Goal: Information Seeking & Learning: Learn about a topic

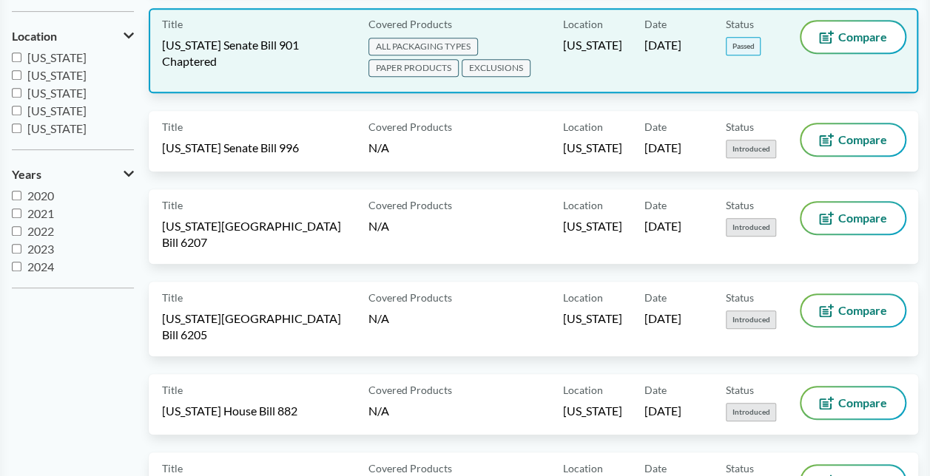
scroll to position [349, 0]
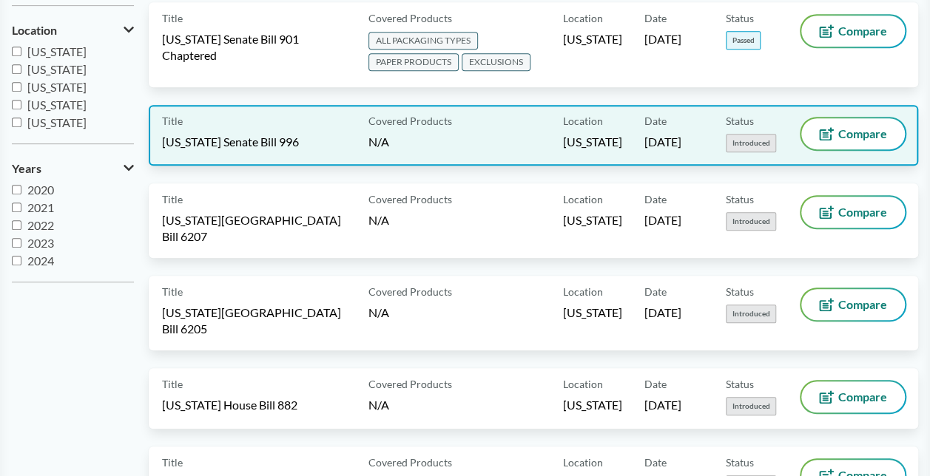
click at [299, 139] on span "[US_STATE] Senate Bill 996" at bounding box center [230, 142] width 137 height 16
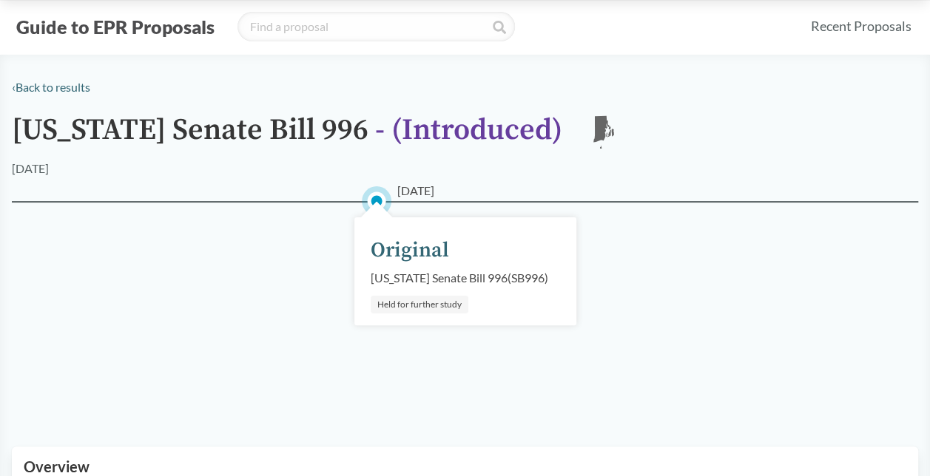
scroll to position [15, 0]
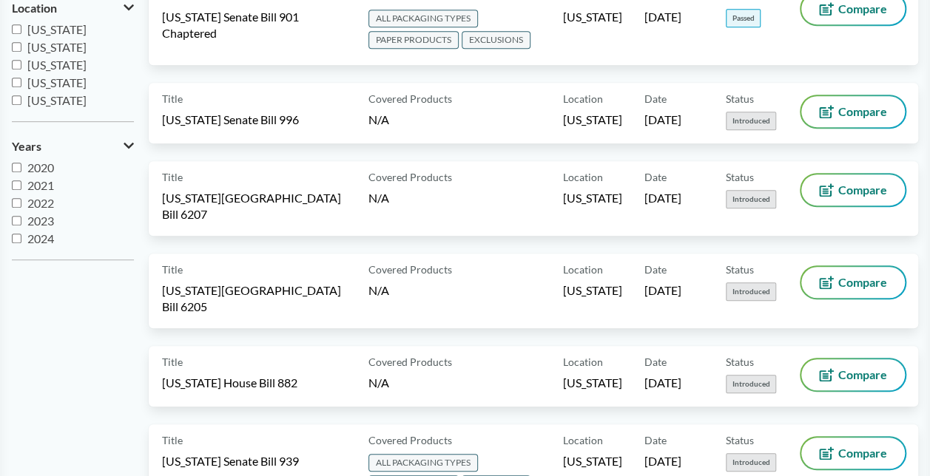
scroll to position [372, 0]
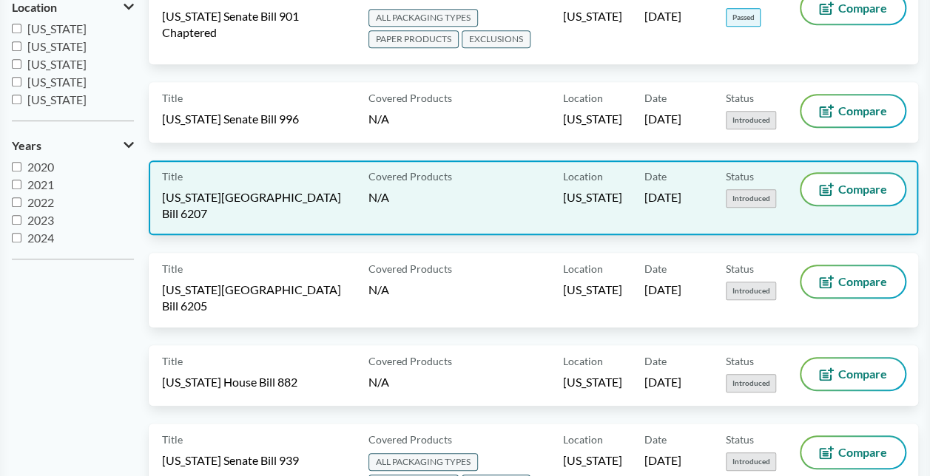
click at [501, 196] on div "Covered Products N/A" at bounding box center [462, 198] width 200 height 48
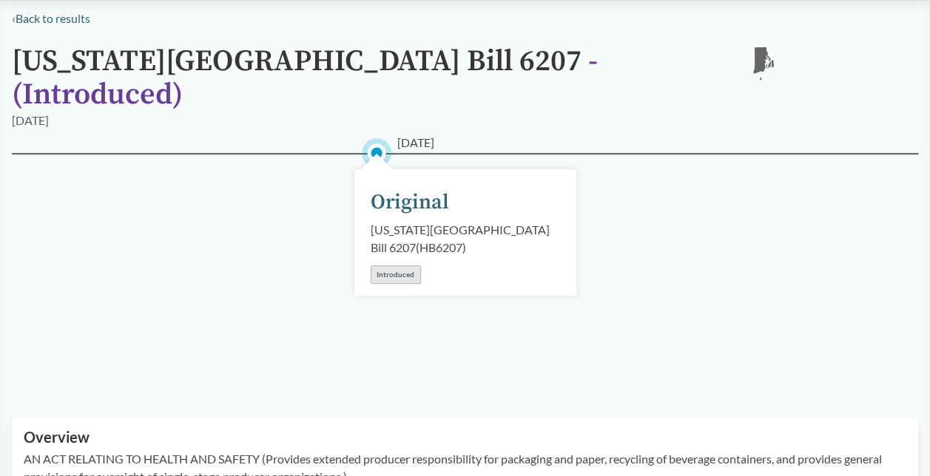
scroll to position [99, 0]
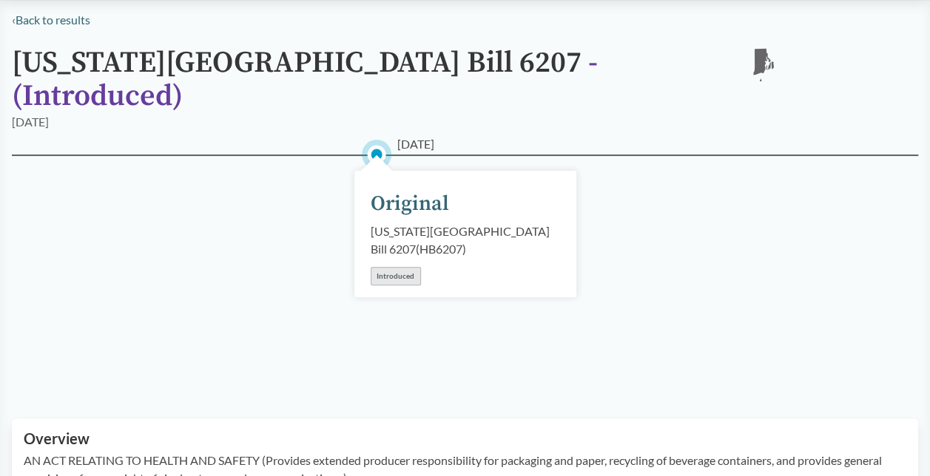
click at [405, 267] on div "Introduced" at bounding box center [396, 276] width 50 height 18
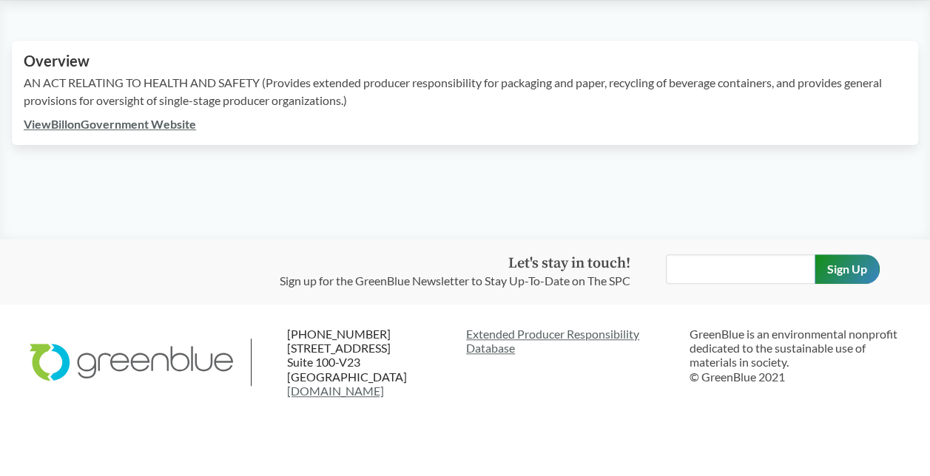
scroll to position [0, 0]
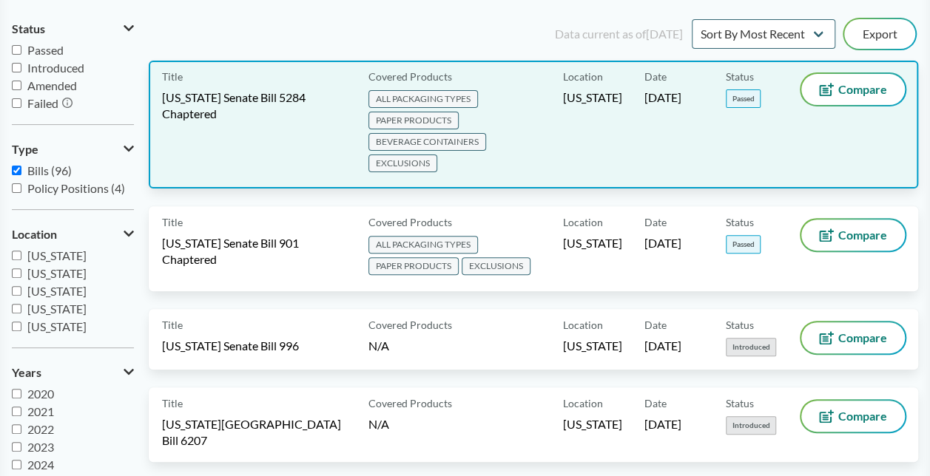
scroll to position [148, 0]
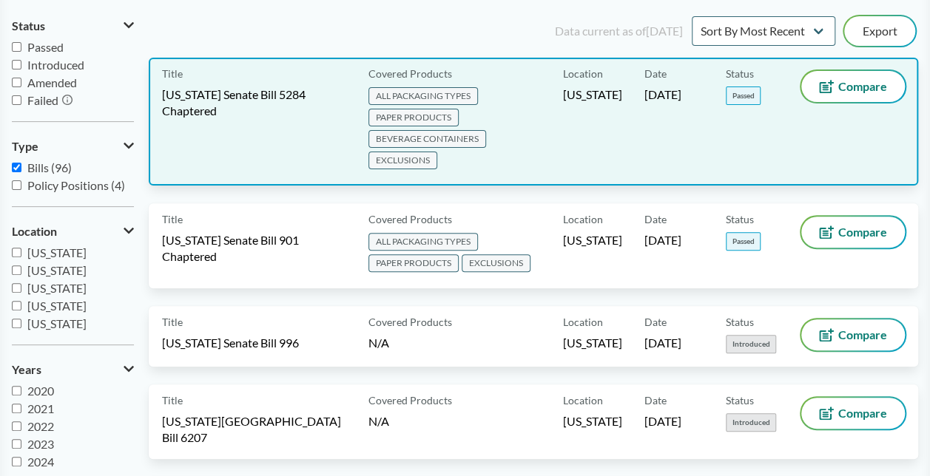
drag, startPoint x: 299, startPoint y: 189, endPoint x: 300, endPoint y: 181, distance: 8.3
click at [300, 181] on div "Title [US_STATE] Senate Bill 5284 Chaptered Covered Products ALL PACKAGING TYPE…" at bounding box center [533, 131] width 769 height 146
click at [324, 139] on div "Title [US_STATE] Senate Bill 5284 Chaptered" at bounding box center [262, 121] width 200 height 101
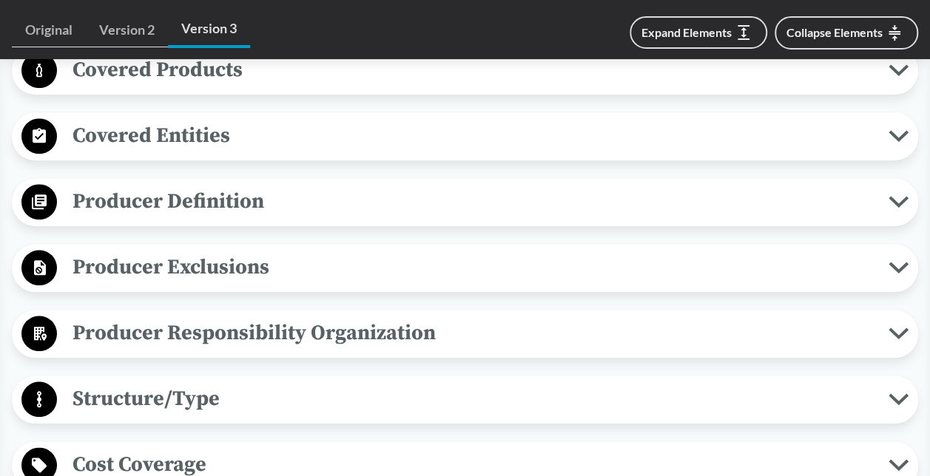
scroll to position [618, 0]
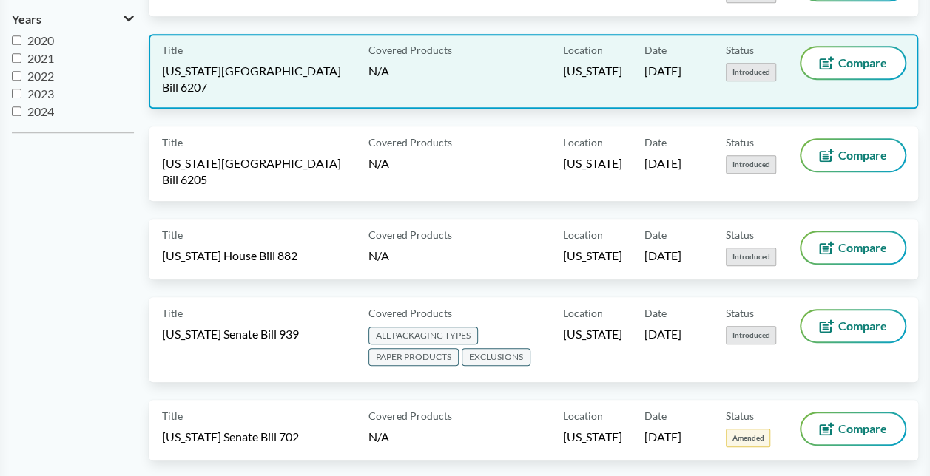
scroll to position [504, 0]
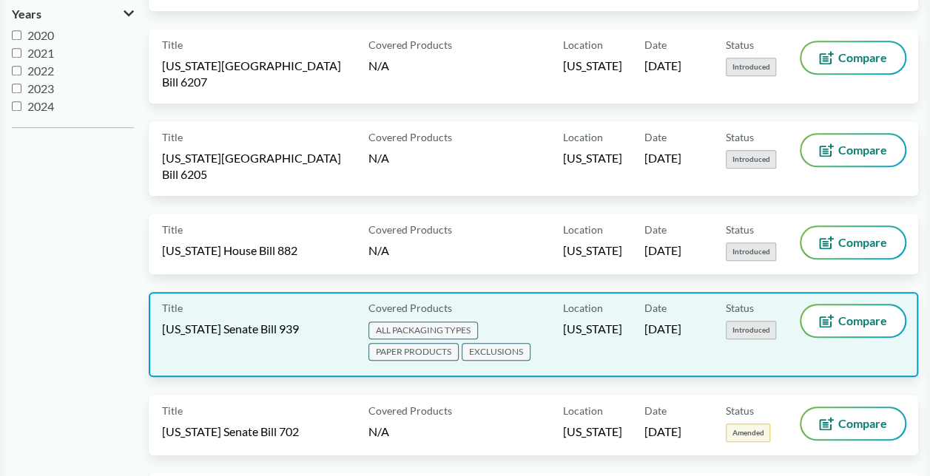
click at [522, 306] on div "Covered Products ALL PACKAGING TYPES PAPER PRODUCTS EXCLUSIONS" at bounding box center [462, 335] width 200 height 58
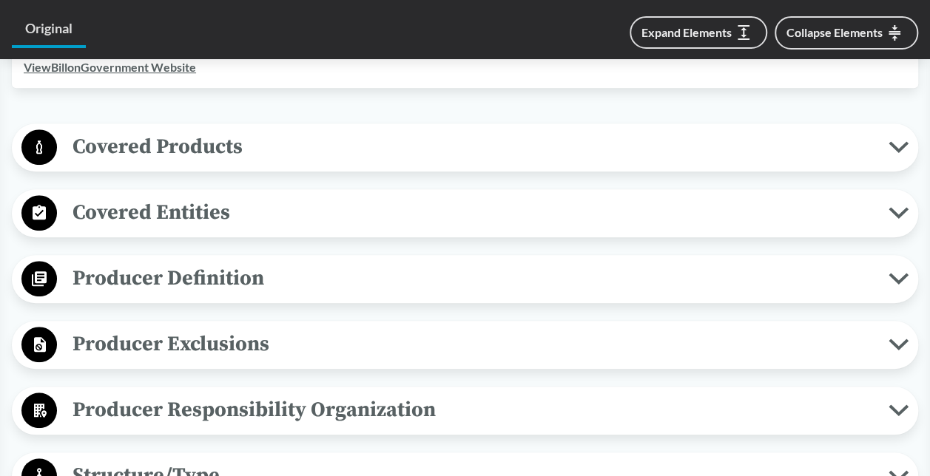
scroll to position [496, 0]
click at [384, 163] on span "Covered Products" at bounding box center [472, 145] width 831 height 33
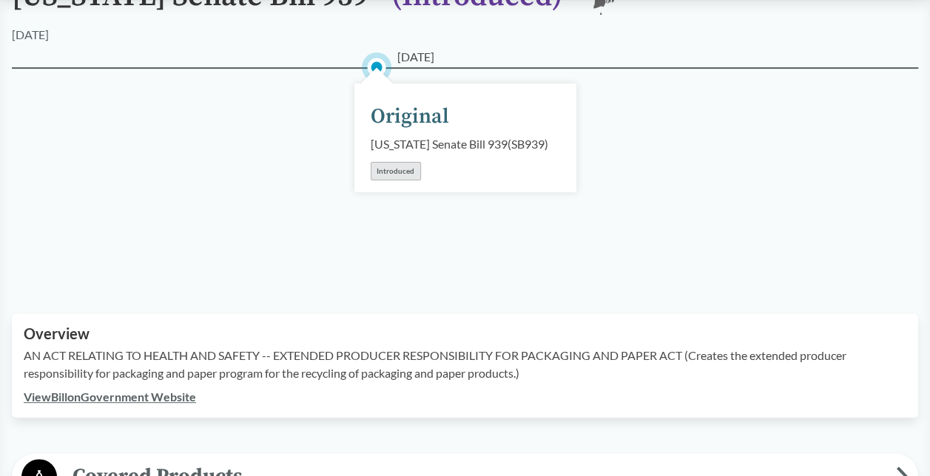
scroll to position [0, 0]
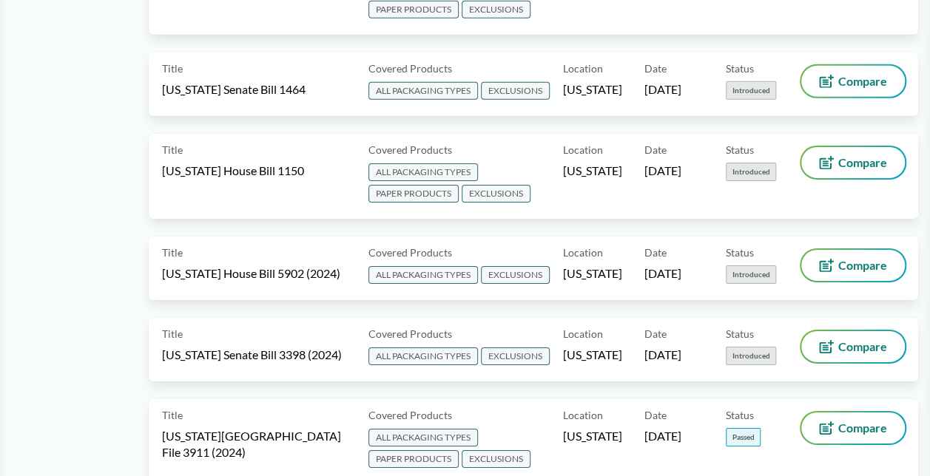
scroll to position [2316, 0]
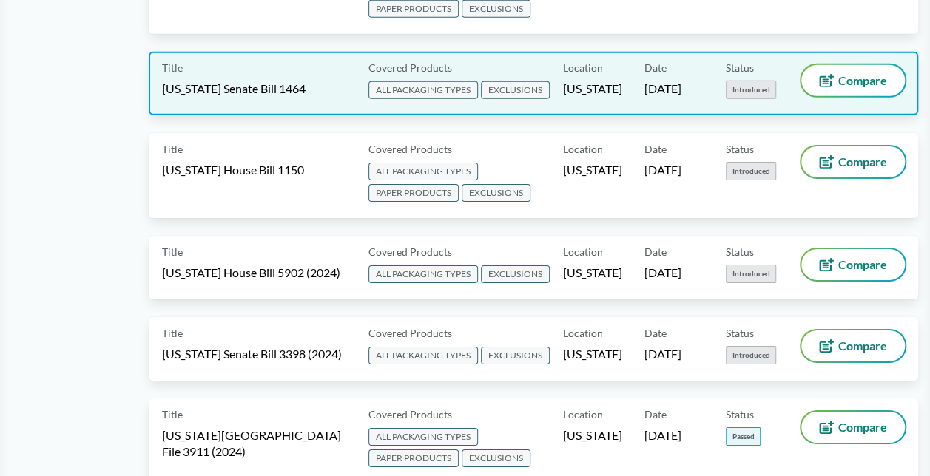
click at [294, 70] on div "Title [US_STATE] Senate Bill 1464" at bounding box center [262, 83] width 200 height 37
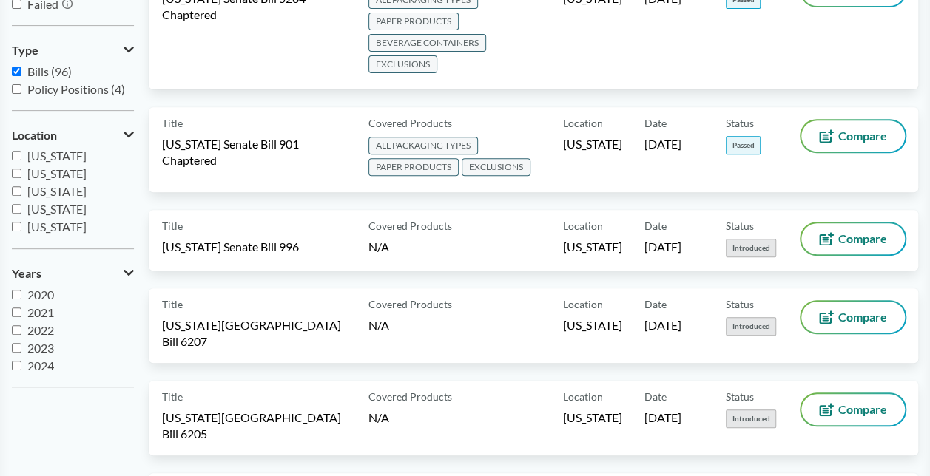
scroll to position [71, 0]
click at [16, 172] on input "[US_STATE]" at bounding box center [17, 174] width 10 height 10
checkbox input "true"
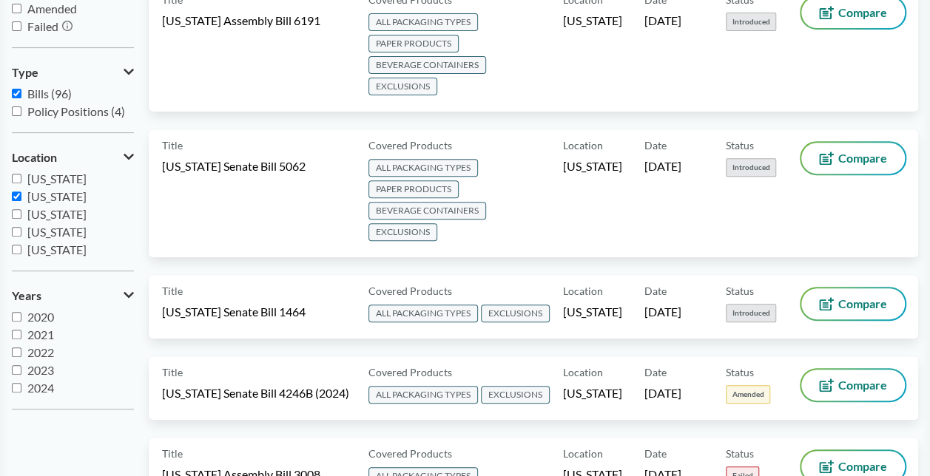
scroll to position [18, 0]
click at [13, 384] on input "2025" at bounding box center [17, 388] width 10 height 10
checkbox input "true"
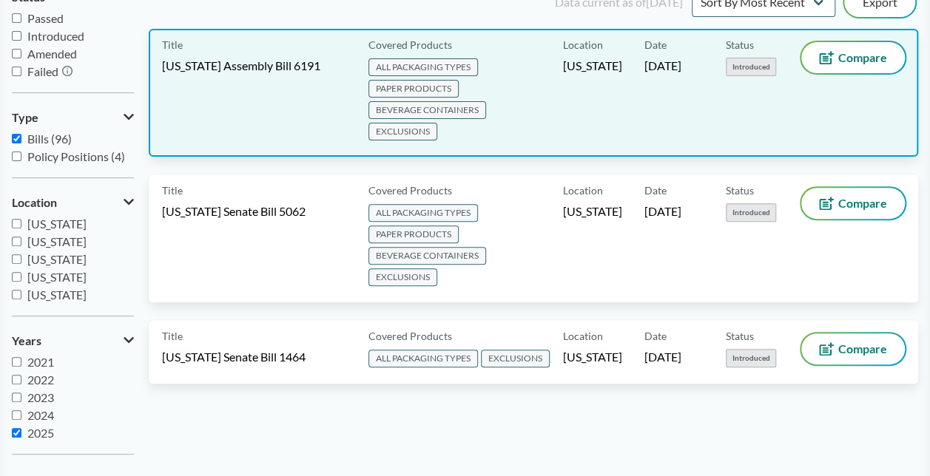
scroll to position [178, 0]
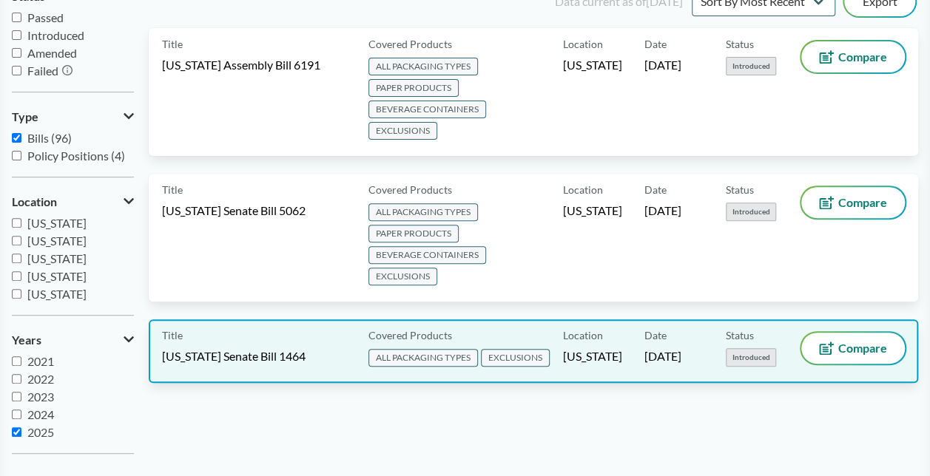
click at [308, 354] on div "Title [US_STATE] Senate Bill 1464" at bounding box center [262, 351] width 200 height 37
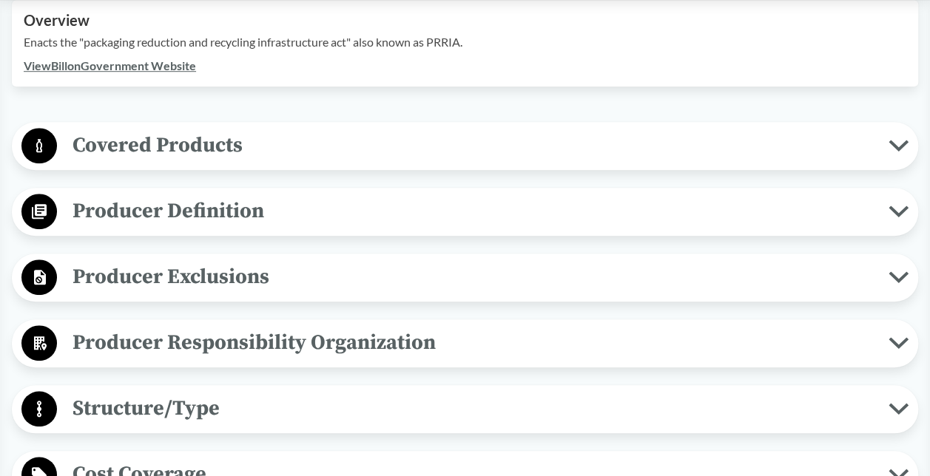
scroll to position [412, 0]
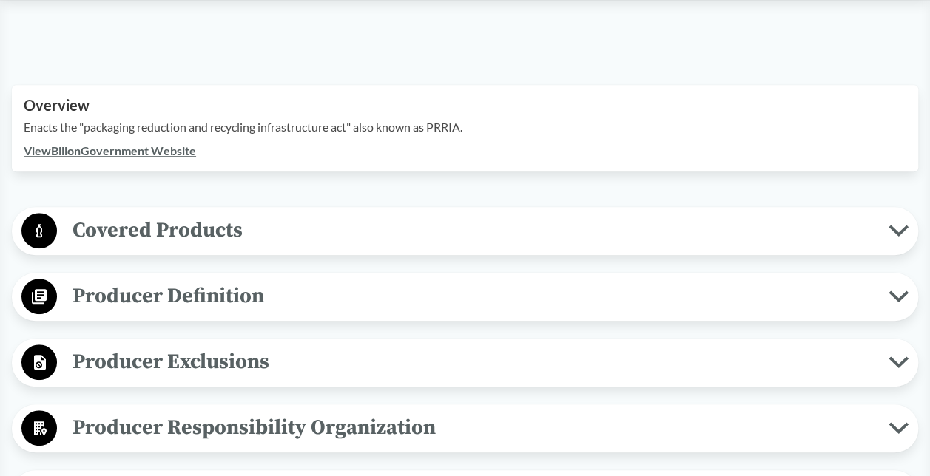
click at [321, 214] on span "Covered Products" at bounding box center [472, 230] width 831 height 33
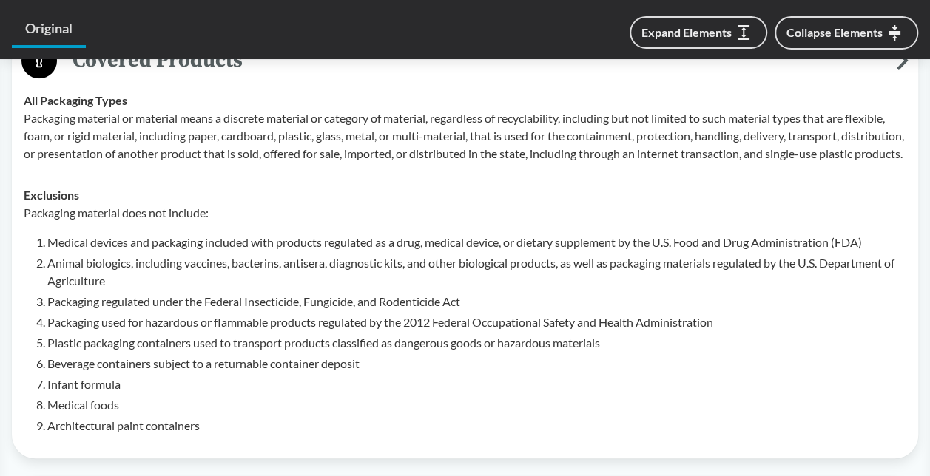
scroll to position [636, 0]
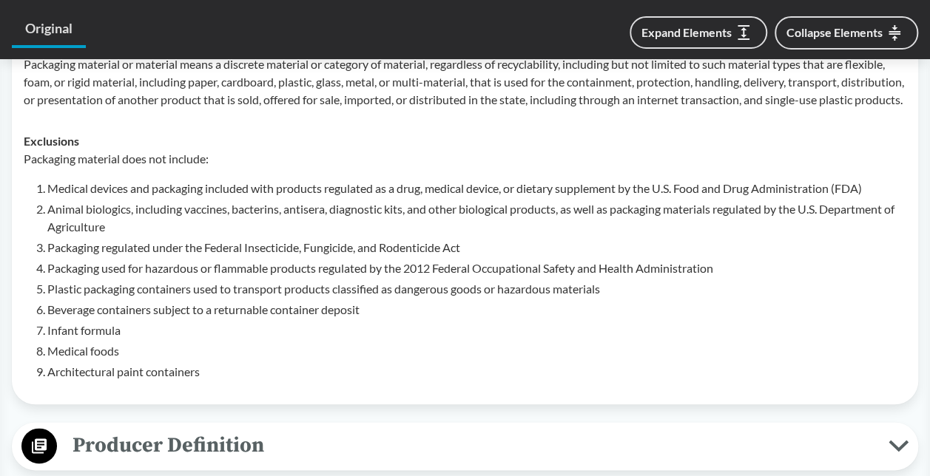
click at [283, 351] on li "Medical foods" at bounding box center [476, 352] width 859 height 18
click at [285, 447] on span "Producer Definition" at bounding box center [472, 445] width 831 height 33
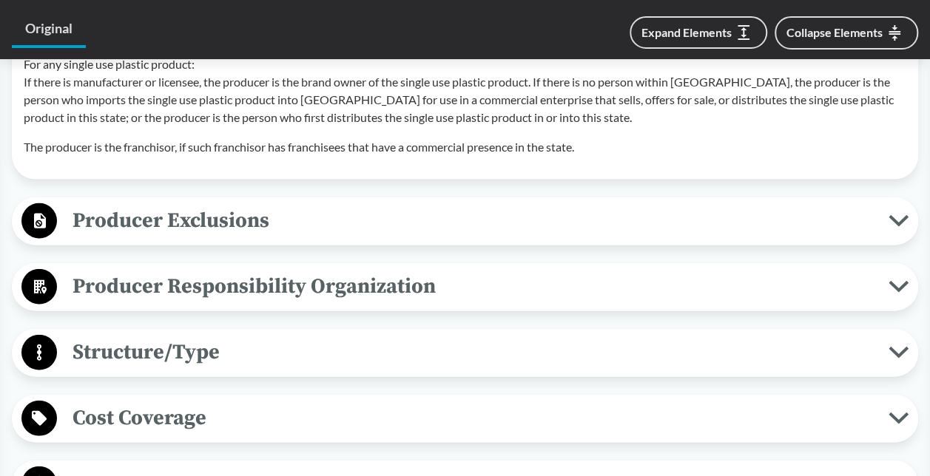
scroll to position [1526, 0]
click at [237, 211] on span "Producer Exclusions" at bounding box center [472, 219] width 831 height 33
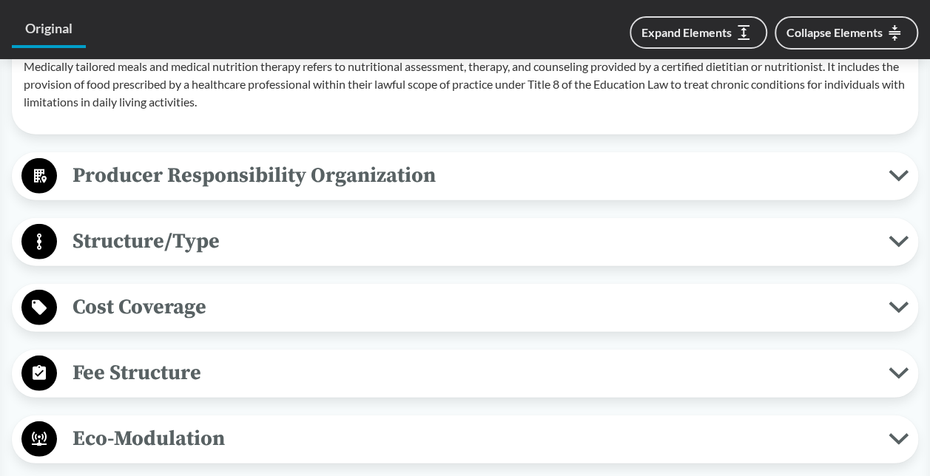
scroll to position [1975, 0]
click at [201, 178] on span "Producer Responsibility Organization" at bounding box center [472, 174] width 831 height 33
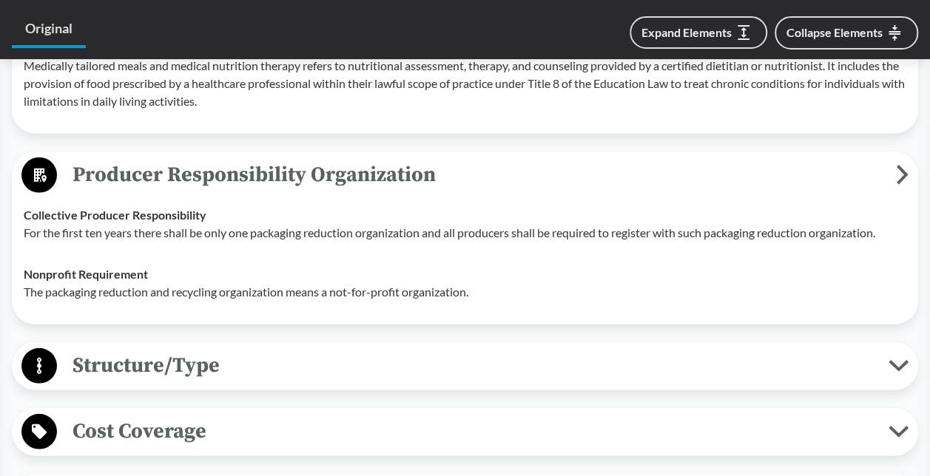
scroll to position [2029, 0]
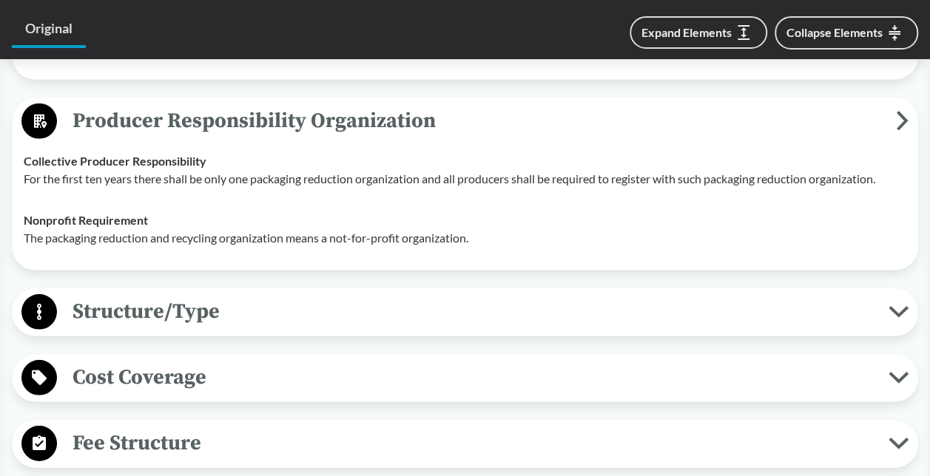
click at [308, 298] on span "Structure/Type" at bounding box center [472, 311] width 831 height 33
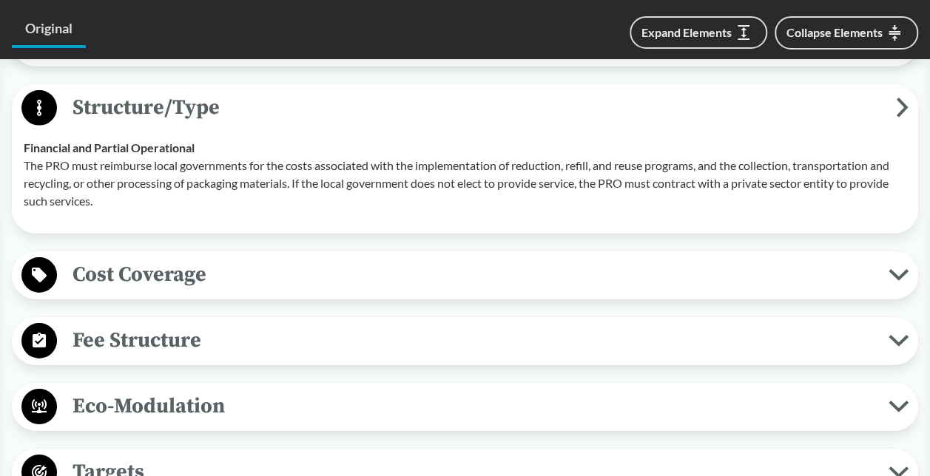
scroll to position [2241, 0]
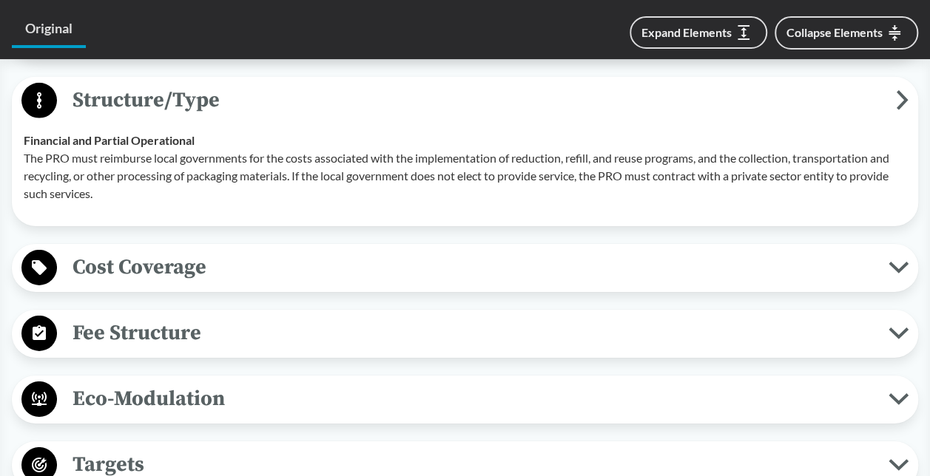
click at [370, 251] on span "Cost Coverage" at bounding box center [472, 267] width 831 height 33
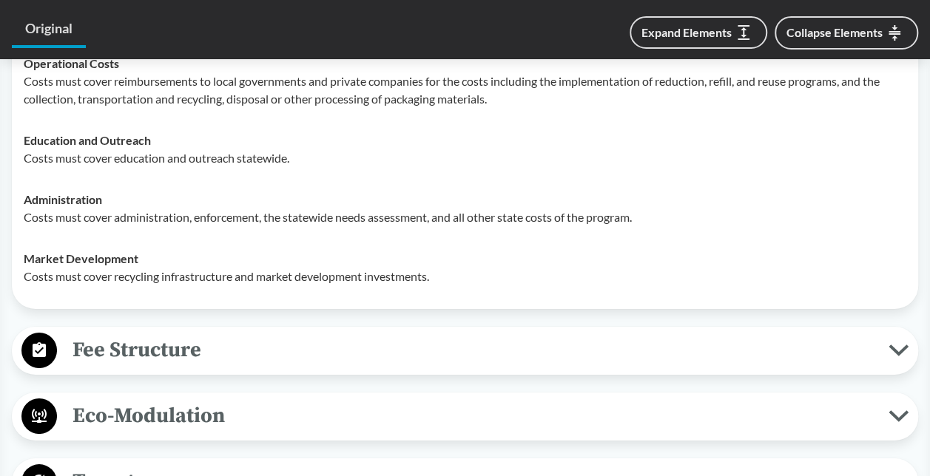
scroll to position [2494, 0]
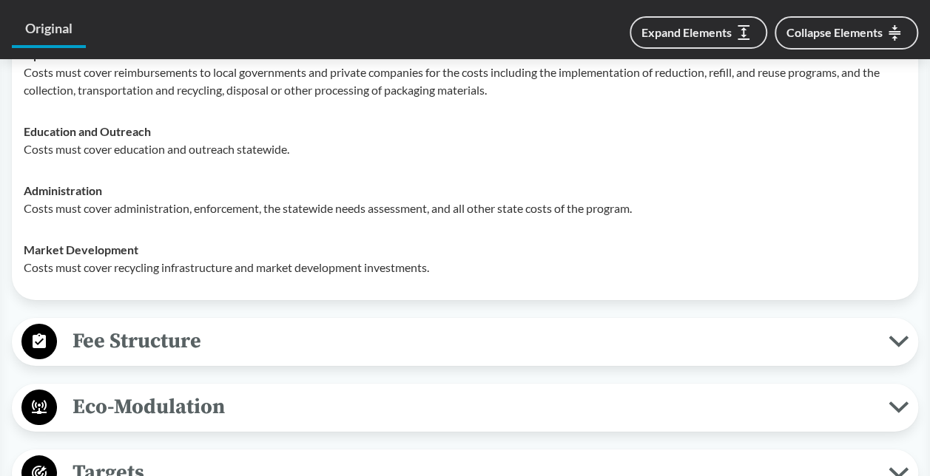
click at [318, 334] on span "Fee Structure" at bounding box center [472, 341] width 831 height 33
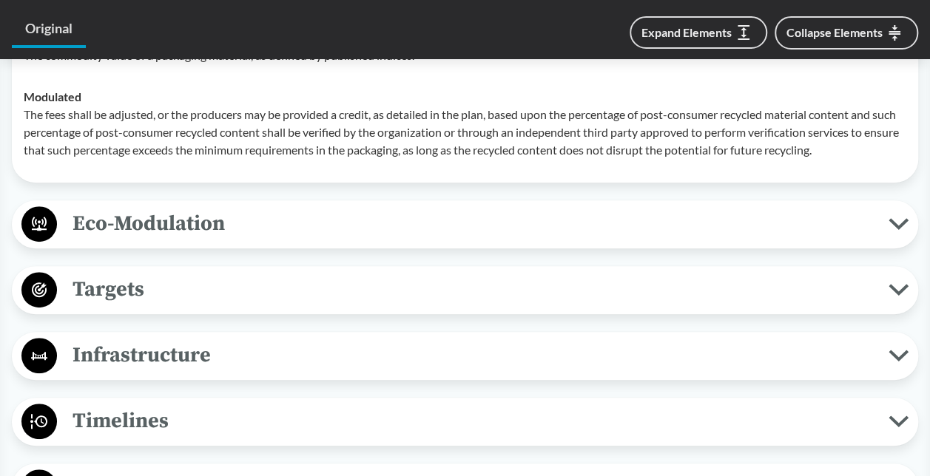
scroll to position [3040, 0]
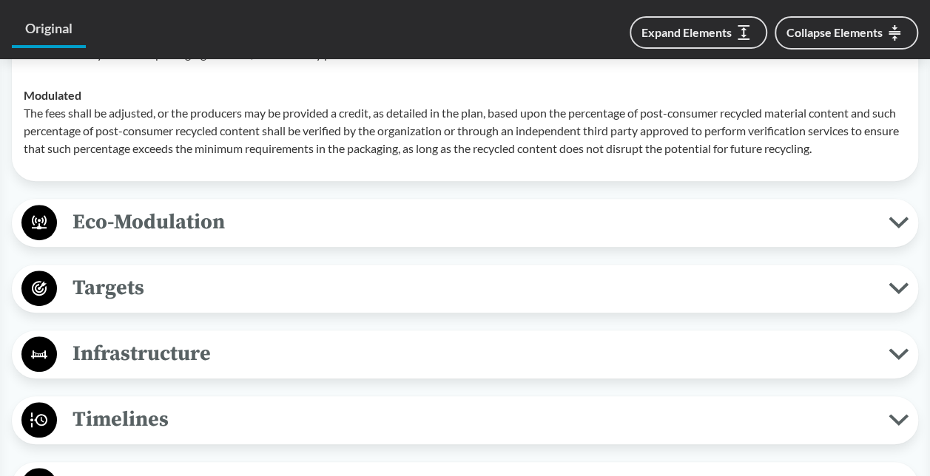
click at [246, 206] on span "Eco-Modulation" at bounding box center [472, 222] width 831 height 33
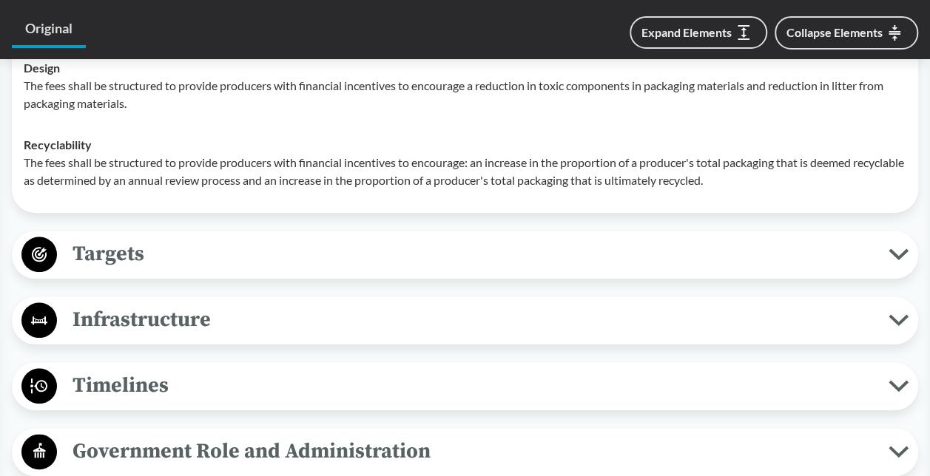
scroll to position [3420, 0]
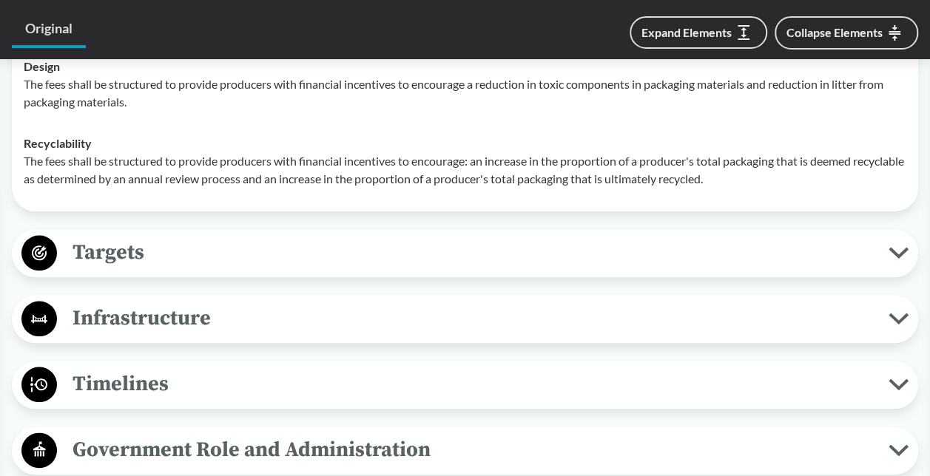
click at [235, 257] on span "Targets" at bounding box center [472, 252] width 831 height 33
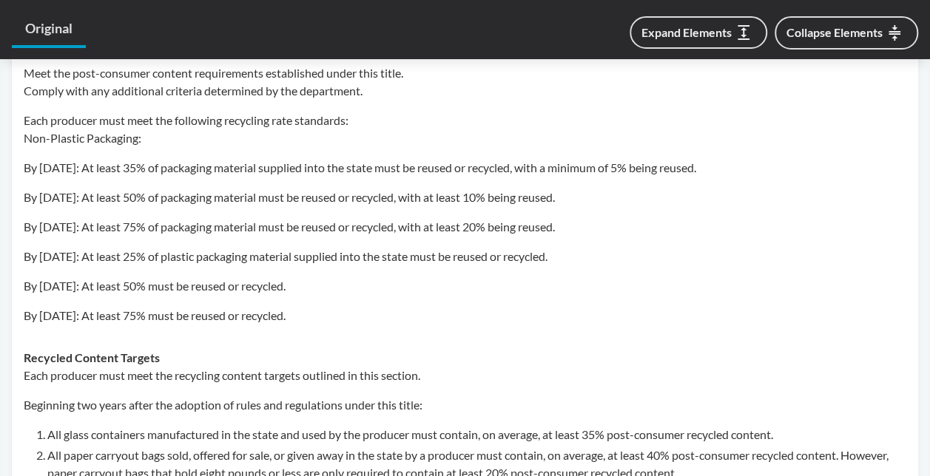
scroll to position [3853, 0]
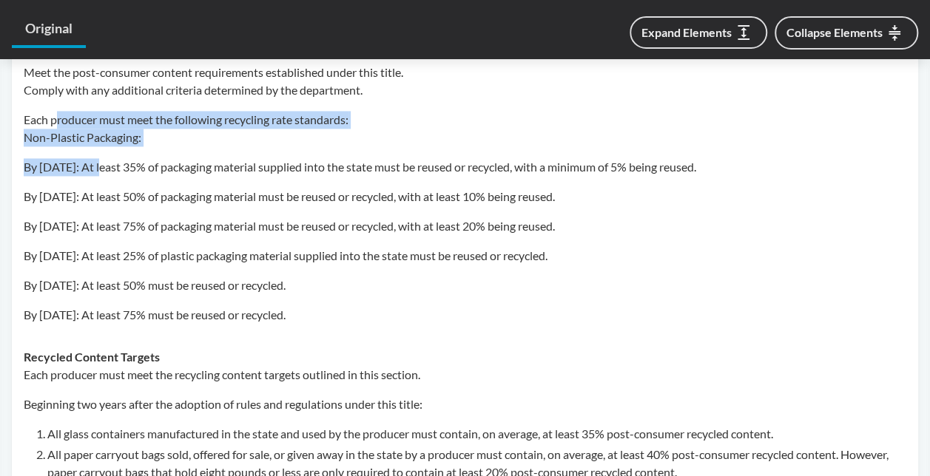
drag, startPoint x: 55, startPoint y: 114, endPoint x: 104, endPoint y: 151, distance: 61.3
click at [104, 151] on div "Beginning two years after the promulgation of rules and regulations under this …" at bounding box center [465, 96] width 883 height 456
click at [157, 121] on p "Each producer must meet the following recycling rate standards: Non-Plastic Pac…" at bounding box center [465, 129] width 883 height 36
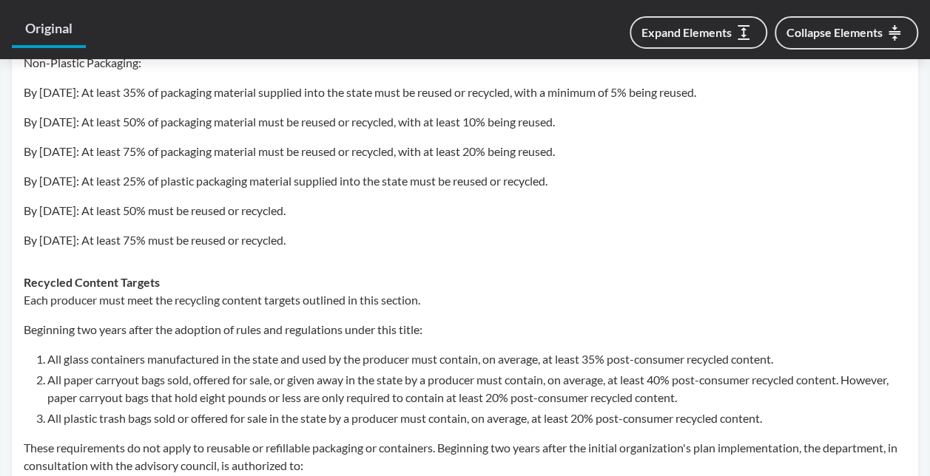
scroll to position [3929, 0]
drag, startPoint x: 618, startPoint y: 155, endPoint x: 464, endPoint y: 133, distance: 156.1
click at [464, 133] on div "Beginning two years after the promulgation of rules and regulations under this …" at bounding box center [465, 21] width 883 height 456
click at [278, 223] on div "Beginning two years after the promulgation of rules and regulations under this …" at bounding box center [465, 21] width 883 height 456
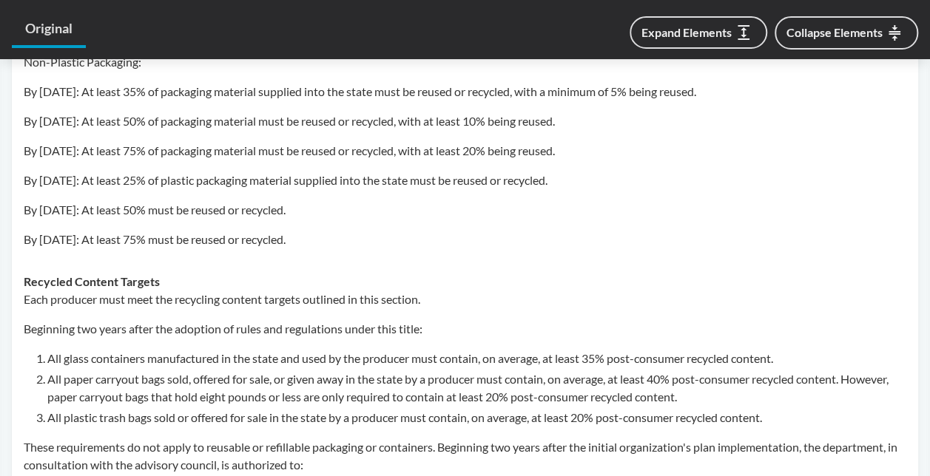
drag, startPoint x: 330, startPoint y: 240, endPoint x: 242, endPoint y: 231, distance: 88.5
click at [242, 231] on p "By [DATE]: At least 75% must be reused or recycled." at bounding box center [465, 240] width 883 height 18
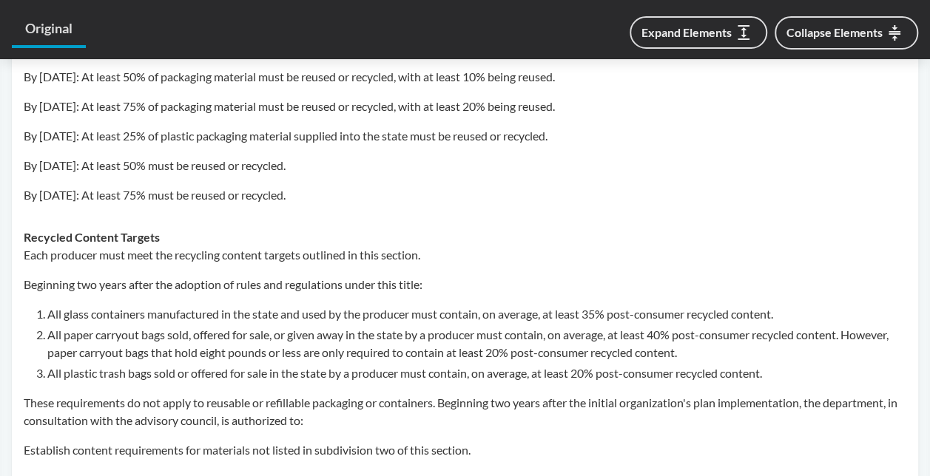
scroll to position [3974, 0]
click at [242, 231] on div "Recycled Content Targets Each producer must meet the recycling content targets …" at bounding box center [465, 366] width 883 height 278
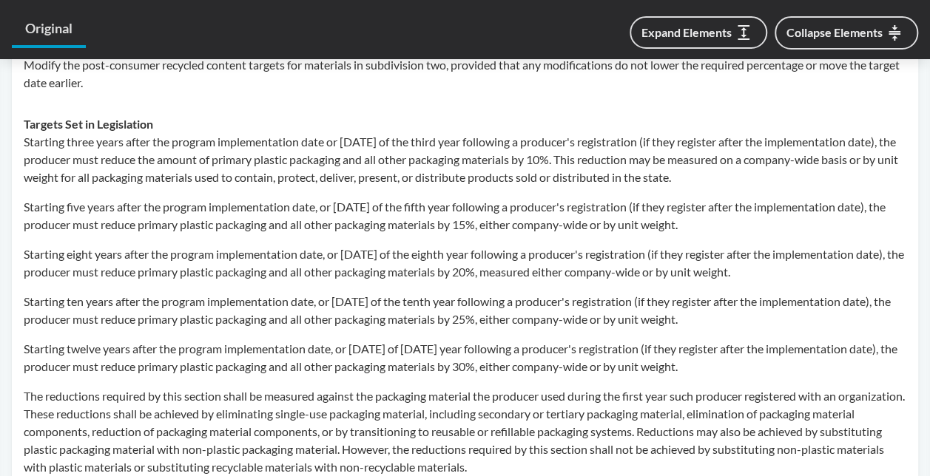
scroll to position [4388, 0]
drag, startPoint x: 129, startPoint y: 167, endPoint x: 322, endPoint y: 171, distance: 193.1
click at [322, 171] on p "Starting three years after the program implementation date or [DATE] of the thi…" at bounding box center [465, 158] width 883 height 53
click at [522, 159] on p "Starting three years after the program implementation date or [DATE] of the thi…" at bounding box center [465, 158] width 883 height 53
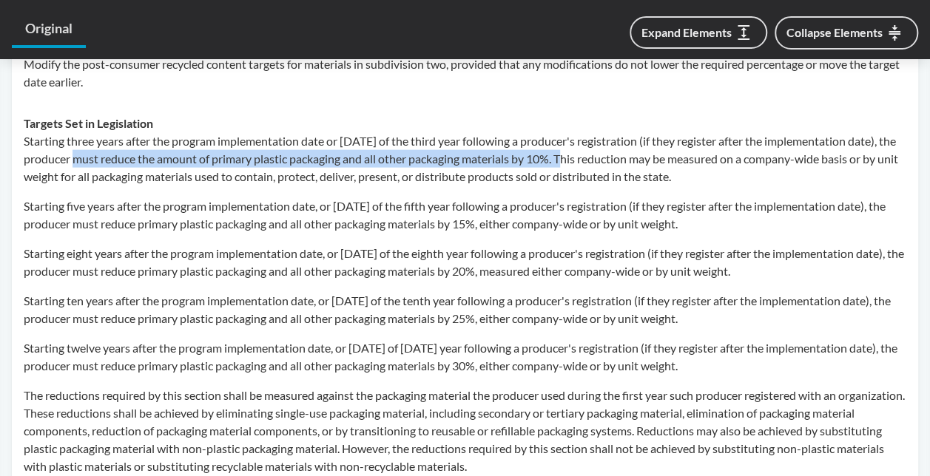
drag, startPoint x: 573, startPoint y: 157, endPoint x: 81, endPoint y: 158, distance: 491.9
click at [81, 158] on p "Starting three years after the program implementation date or [DATE] of the thi…" at bounding box center [465, 158] width 883 height 53
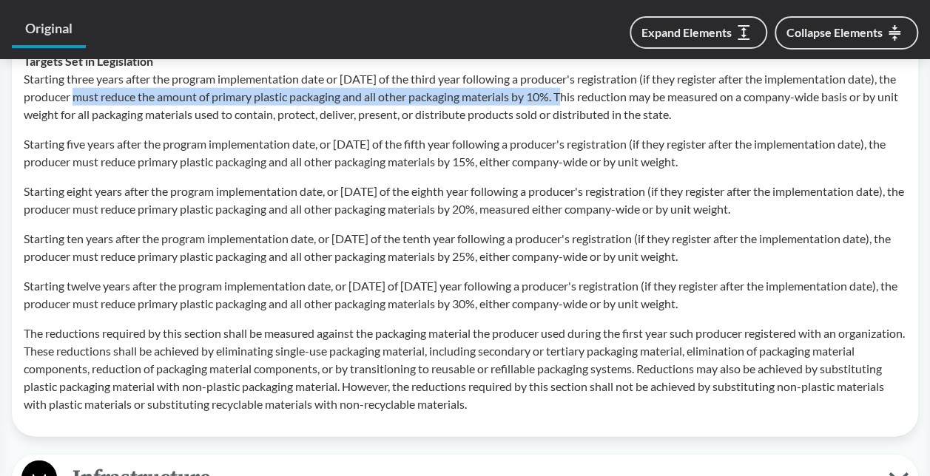
scroll to position [4451, 0]
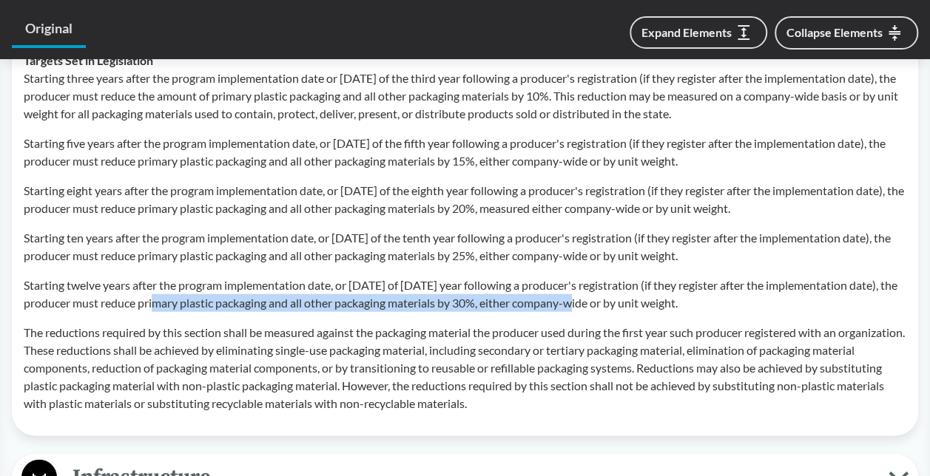
drag, startPoint x: 161, startPoint y: 299, endPoint x: 579, endPoint y: 296, distance: 418.0
click at [579, 296] on p "Starting twelve years after the program implementation date, or [DATE] of [DATE…" at bounding box center [465, 295] width 883 height 36
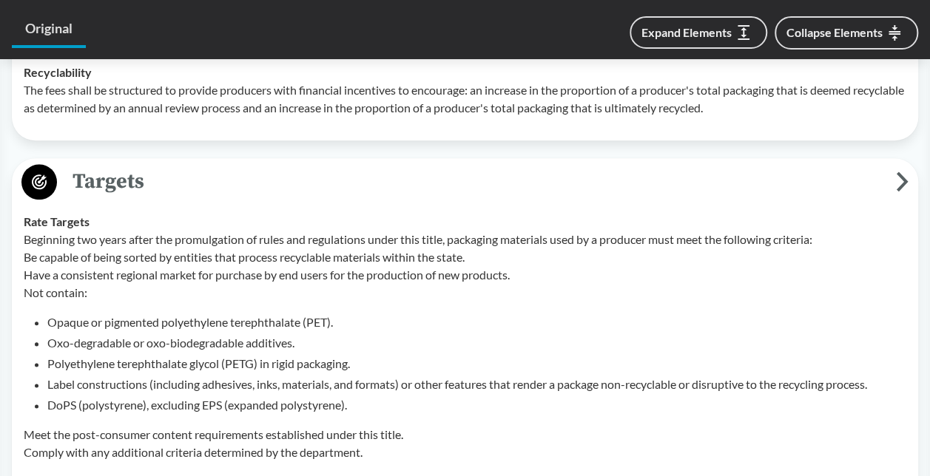
scroll to position [3486, 0]
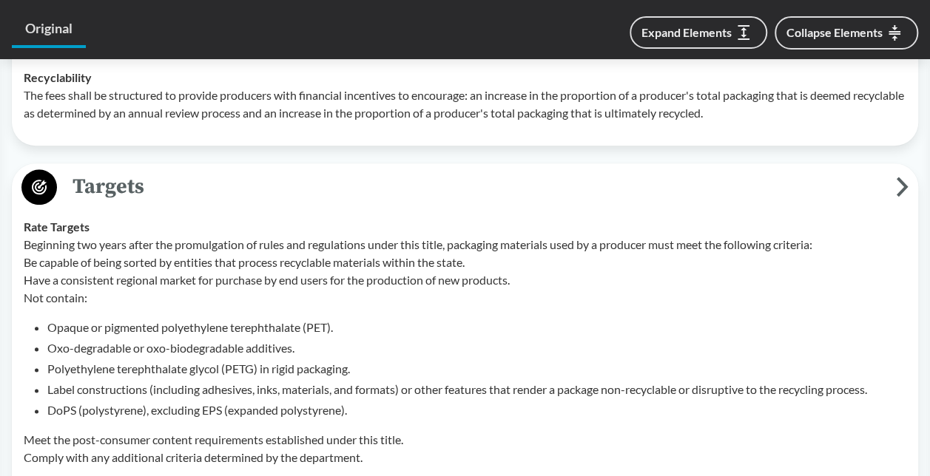
click at [330, 181] on span "Targets" at bounding box center [476, 186] width 839 height 33
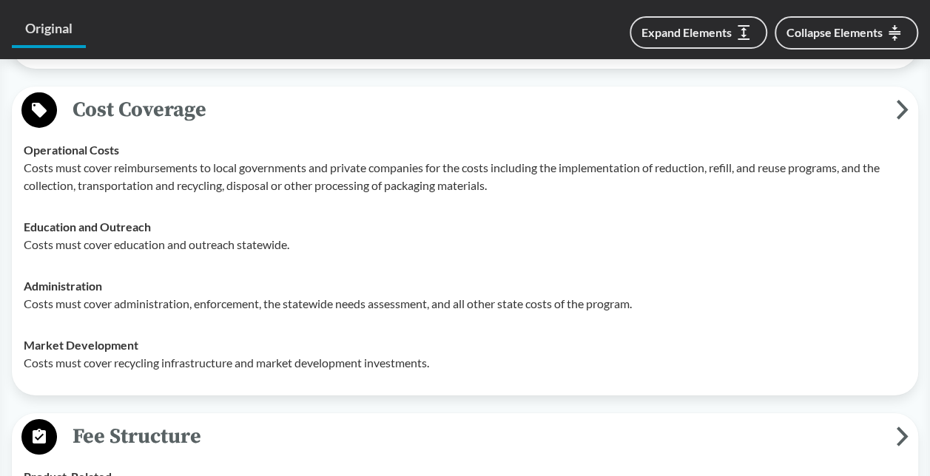
scroll to position [2399, 0]
click at [220, 110] on span "Cost Coverage" at bounding box center [476, 108] width 839 height 33
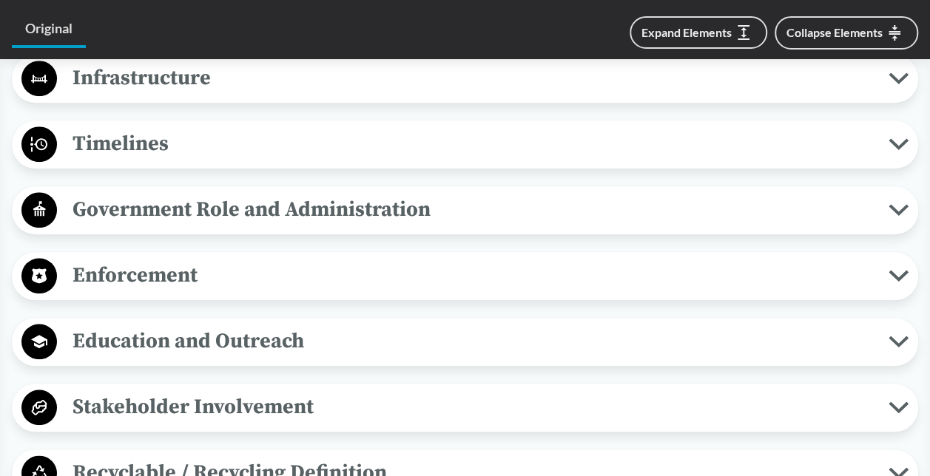
scroll to position [3398, 0]
click at [198, 352] on span "Education and Outreach" at bounding box center [472, 341] width 831 height 33
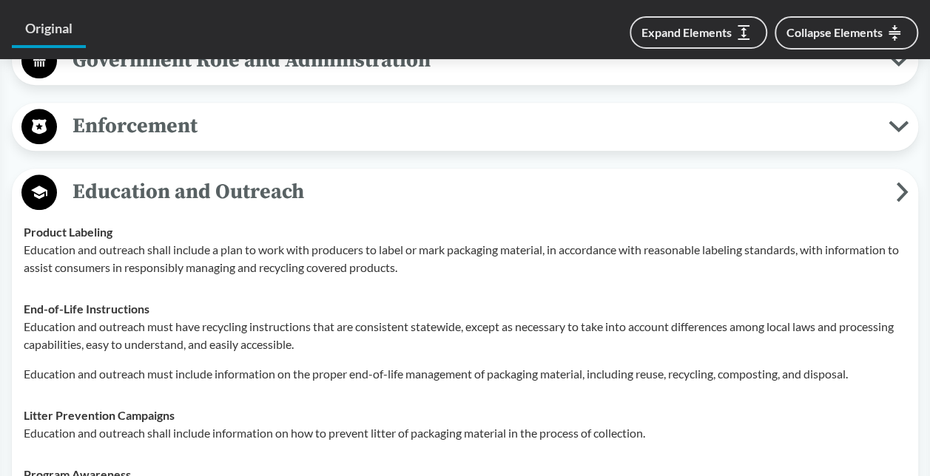
scroll to position [3549, 0]
click at [215, 195] on span "Education and Outreach" at bounding box center [476, 191] width 839 height 33
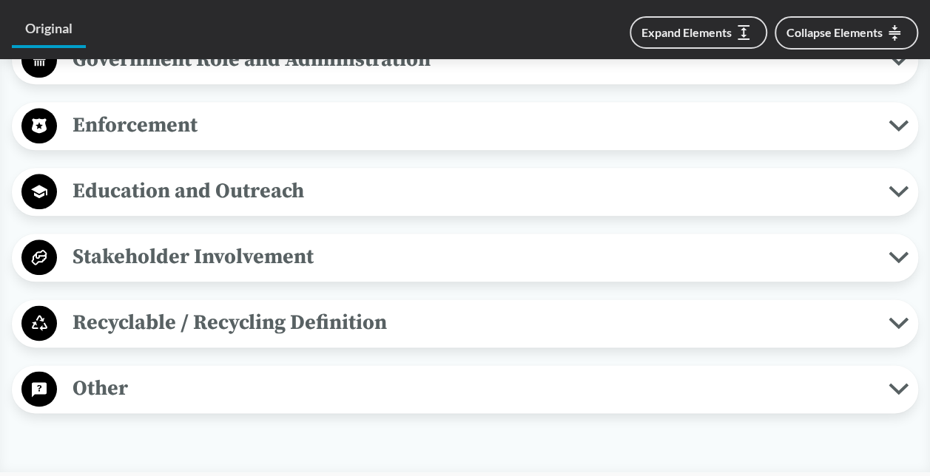
click at [176, 124] on span "Enforcement" at bounding box center [472, 125] width 831 height 33
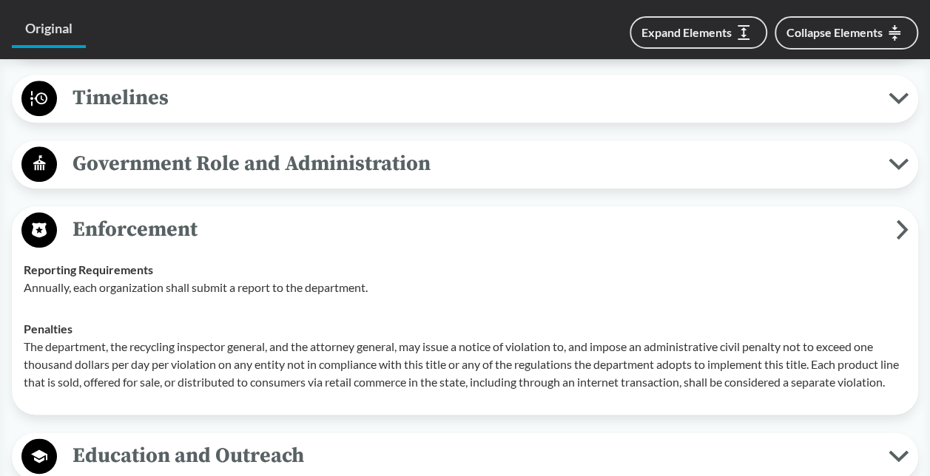
scroll to position [3432, 0]
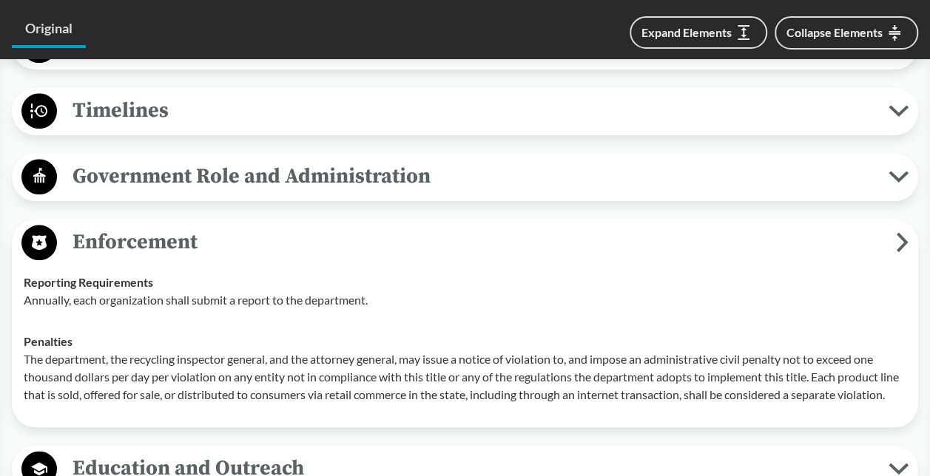
click at [166, 236] on span "Enforcement" at bounding box center [476, 242] width 839 height 33
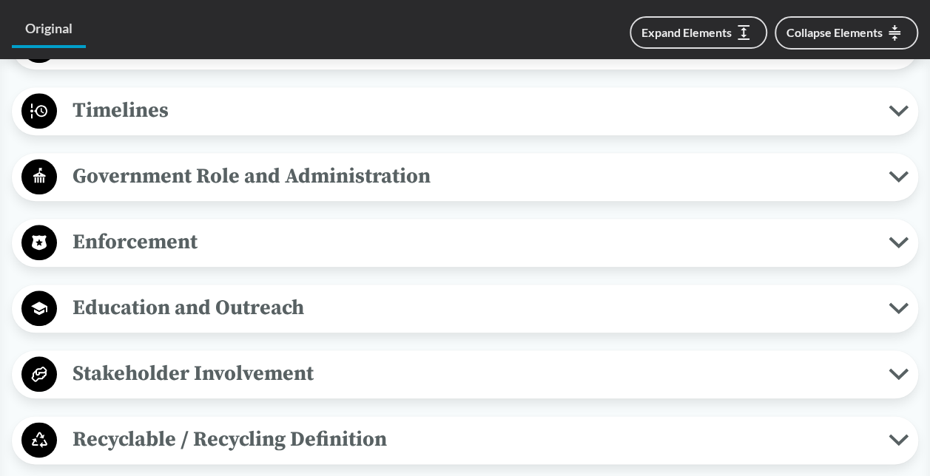
click at [182, 172] on span "Government Role and Administration" at bounding box center [472, 176] width 831 height 33
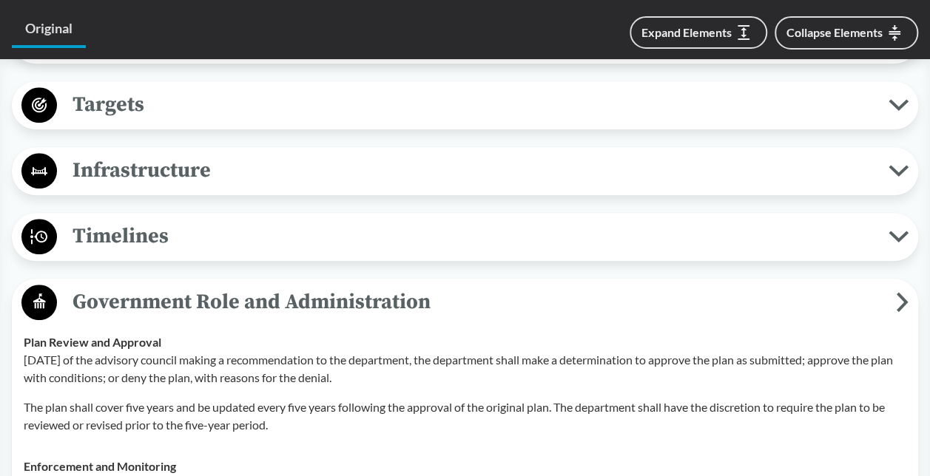
scroll to position [3304, 0]
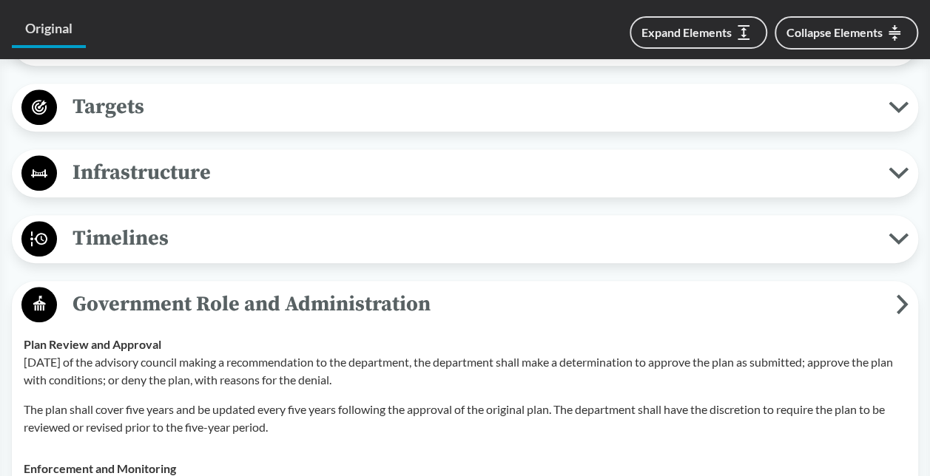
click at [163, 244] on span "Timelines" at bounding box center [472, 238] width 831 height 33
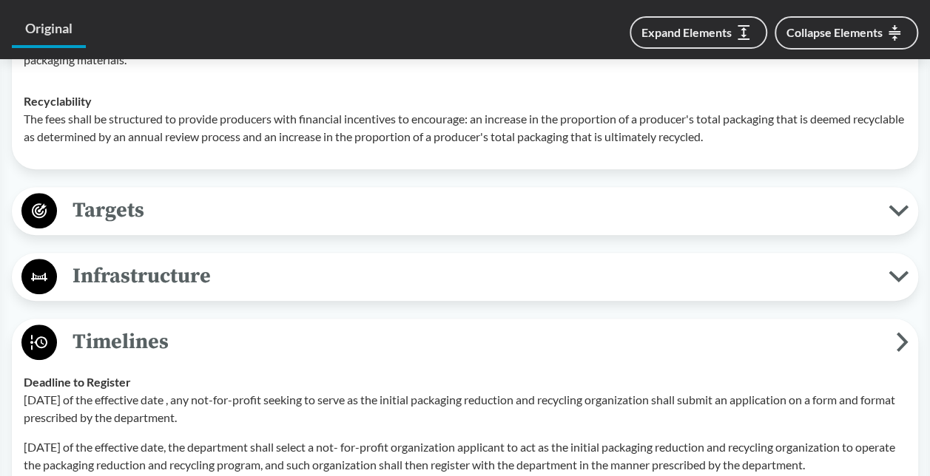
scroll to position [3207, 0]
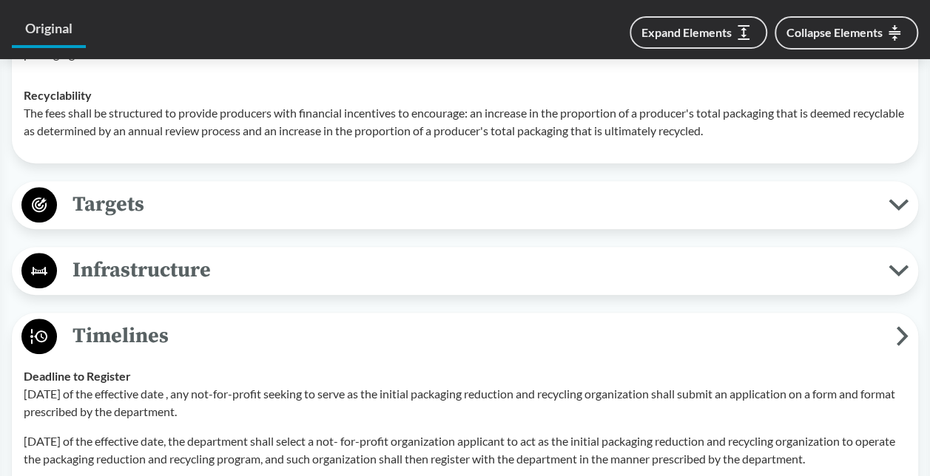
click at [172, 212] on span "Targets" at bounding box center [472, 204] width 831 height 33
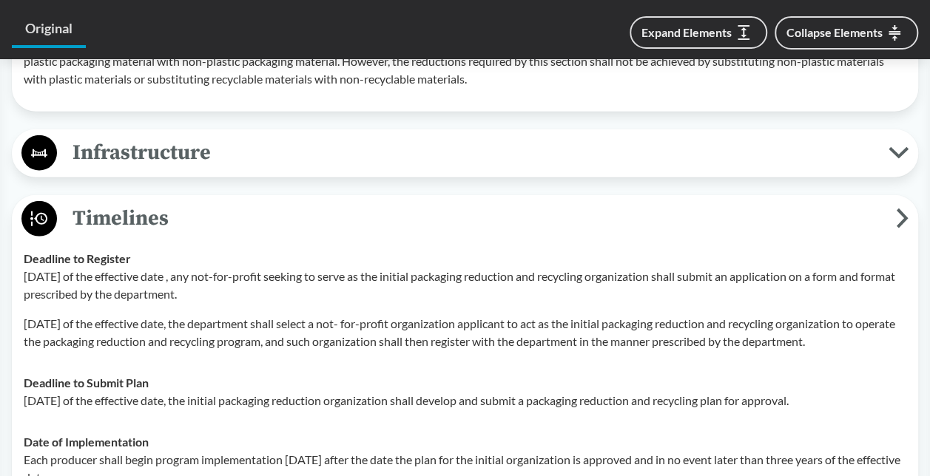
scroll to position [4515, 0]
click at [196, 160] on span "Infrastructure" at bounding box center [472, 151] width 831 height 33
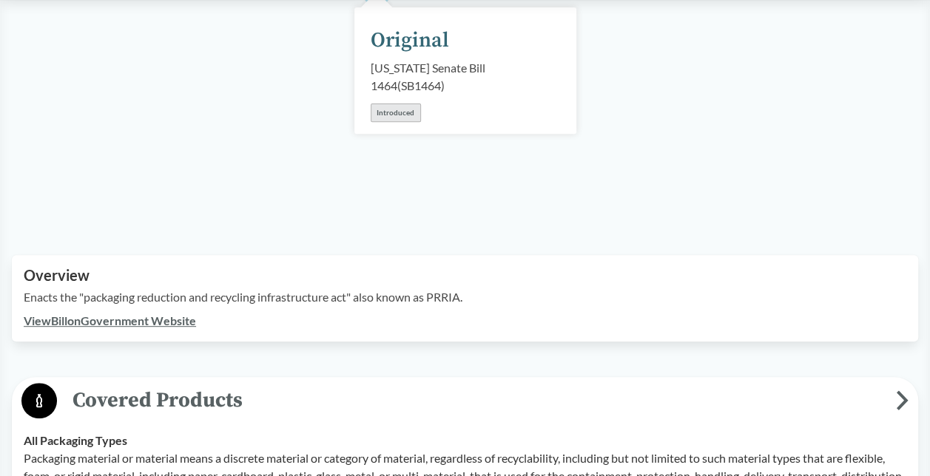
scroll to position [0, 0]
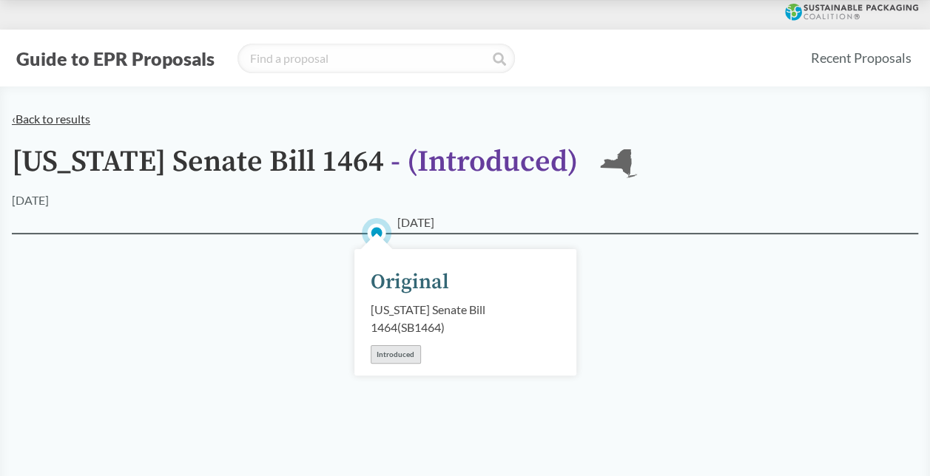
click at [80, 121] on link "‹ Back to results" at bounding box center [51, 119] width 78 height 14
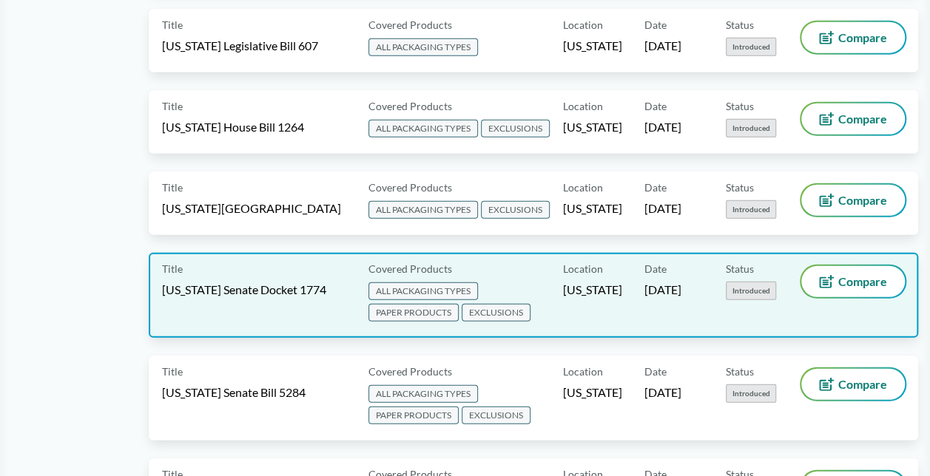
scroll to position [1906, 0]
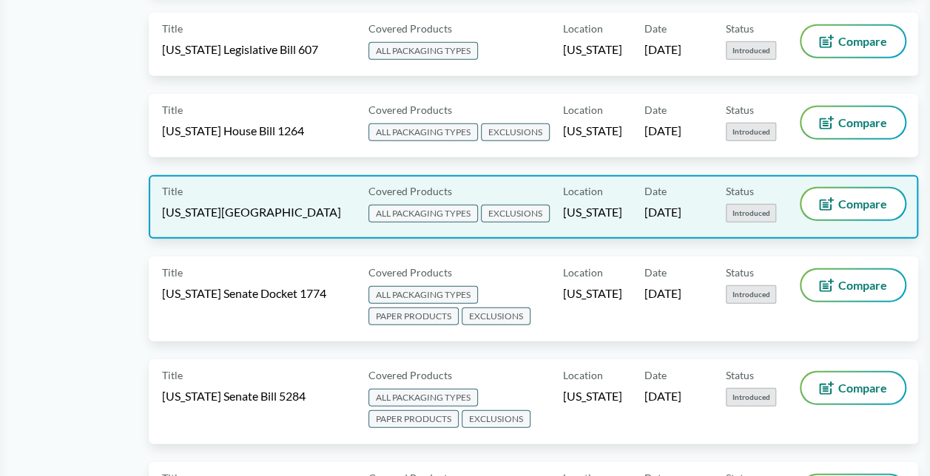
click at [270, 195] on div "Title [US_STATE][GEOGRAPHIC_DATA]" at bounding box center [262, 207] width 200 height 37
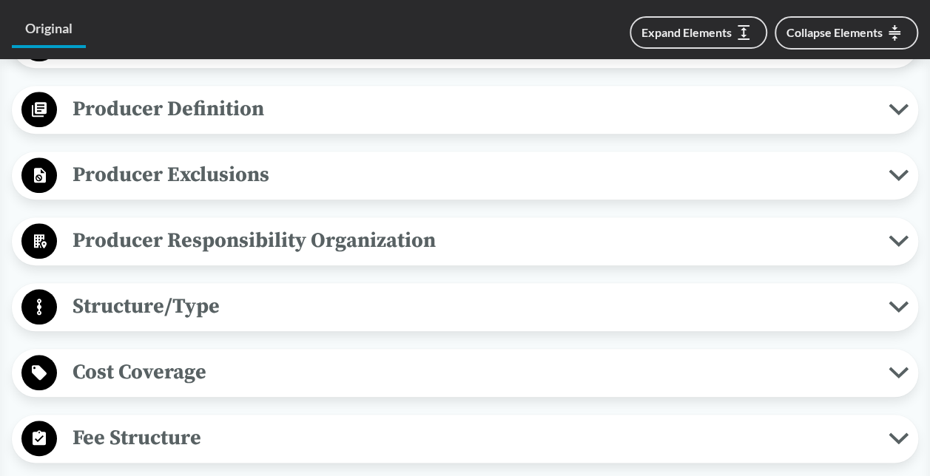
scroll to position [513, 0]
